Goal: Find specific page/section: Find specific page/section

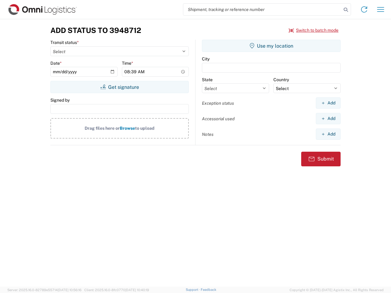
click at [262, 9] on input "search" at bounding box center [262, 10] width 158 height 12
click at [346, 10] on icon at bounding box center [345, 9] width 9 height 9
click at [364, 9] on icon at bounding box center [364, 10] width 10 height 10
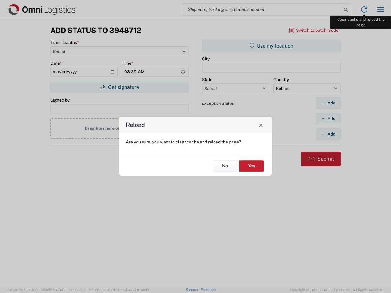
click at [381, 9] on div "Reload Are you sure, you want to clear cache and reload the page? No Yes" at bounding box center [195, 146] width 391 height 293
click at [314, 30] on div "Reload Are you sure, you want to clear cache and reload the page? No Yes" at bounding box center [195, 146] width 391 height 293
click at [119, 87] on div "Reload Are you sure, you want to clear cache and reload the page? No Yes" at bounding box center [195, 146] width 391 height 293
click at [271, 46] on div "Reload Are you sure, you want to clear cache and reload the page? No Yes" at bounding box center [195, 146] width 391 height 293
click at [328, 103] on div "Reload Are you sure, you want to clear cache and reload the page? No Yes" at bounding box center [195, 146] width 391 height 293
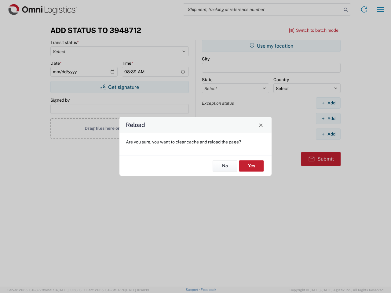
click at [328, 119] on div "Reload Are you sure, you want to clear cache and reload the page? No Yes" at bounding box center [195, 146] width 391 height 293
click at [328, 134] on div "Reload Are you sure, you want to clear cache and reload the page? No Yes" at bounding box center [195, 146] width 391 height 293
